Goal: Task Accomplishment & Management: Manage account settings

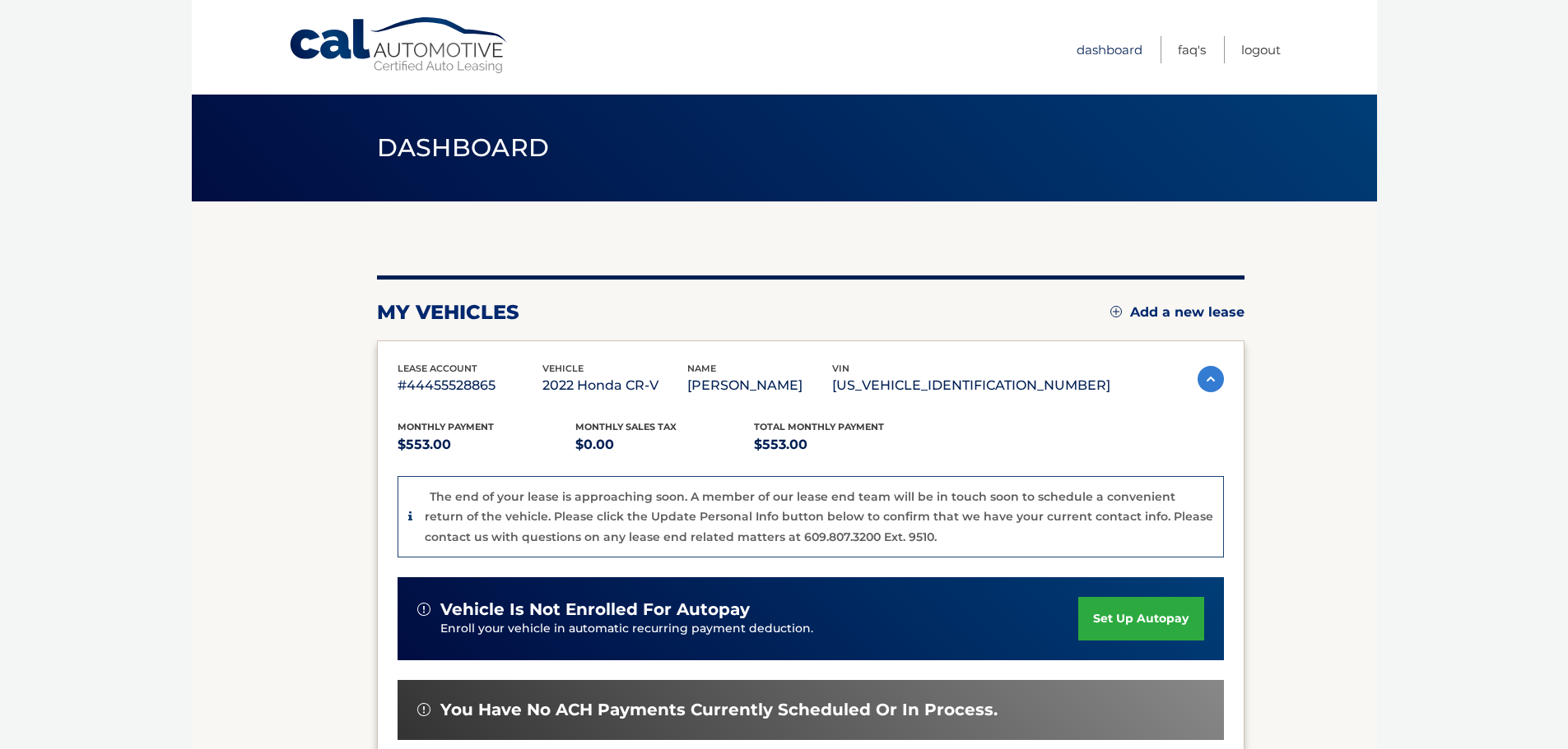
click at [1125, 38] on link "Dashboard" at bounding box center [1109, 49] width 66 height 27
click at [1127, 48] on link "Dashboard" at bounding box center [1109, 49] width 66 height 27
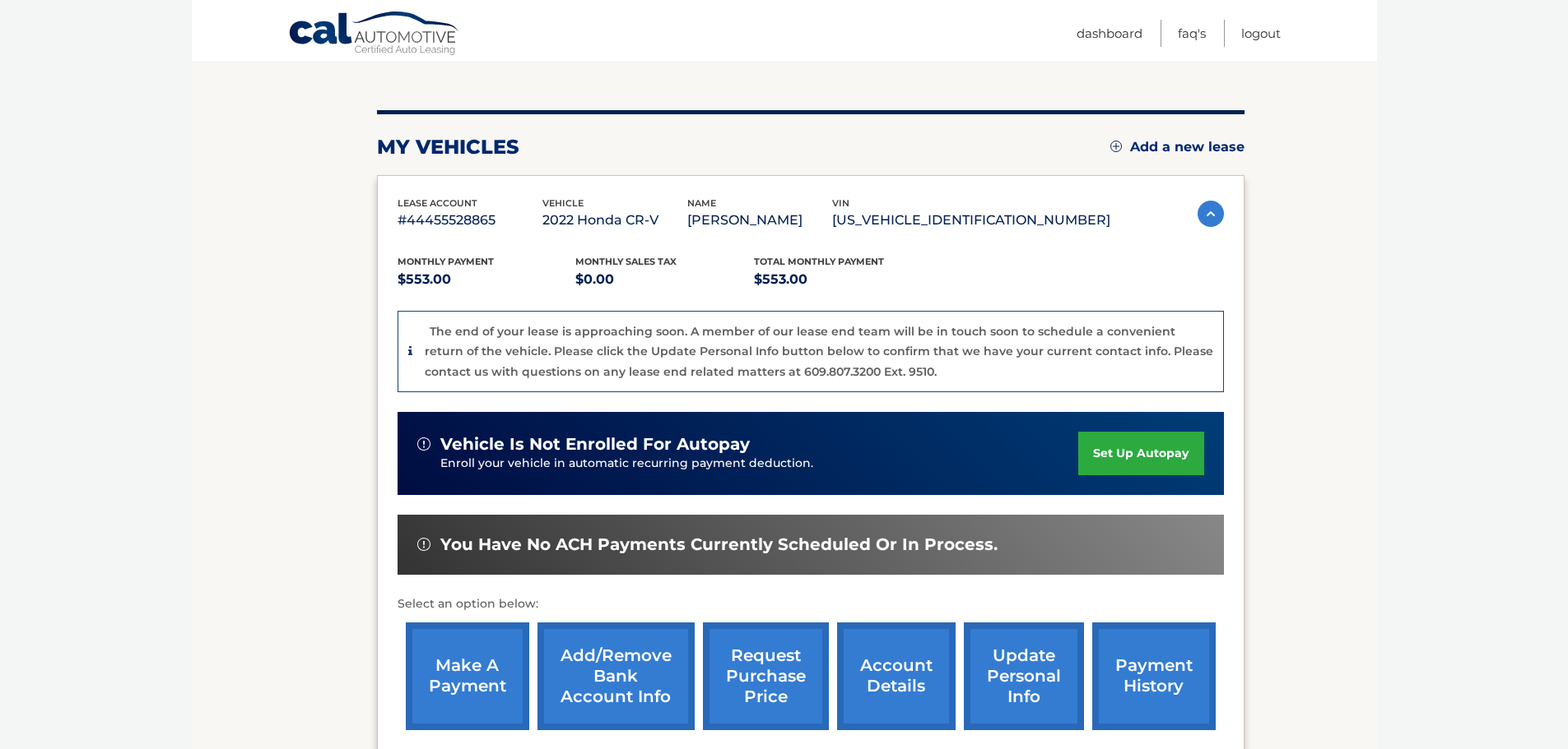
scroll to position [349, 0]
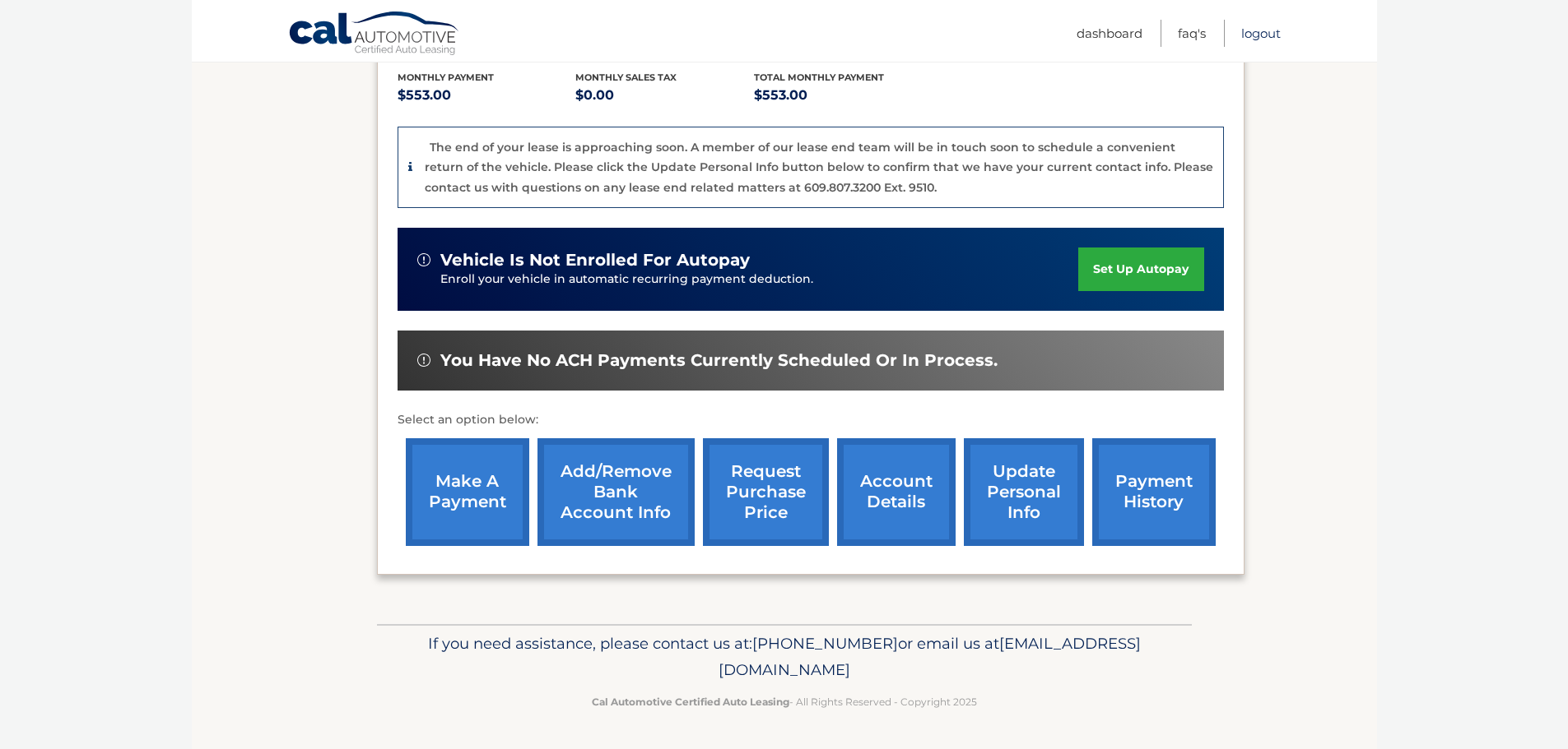
click at [1258, 31] on link "Logout" at bounding box center [1260, 33] width 39 height 27
